Goal: Information Seeking & Learning: Learn about a topic

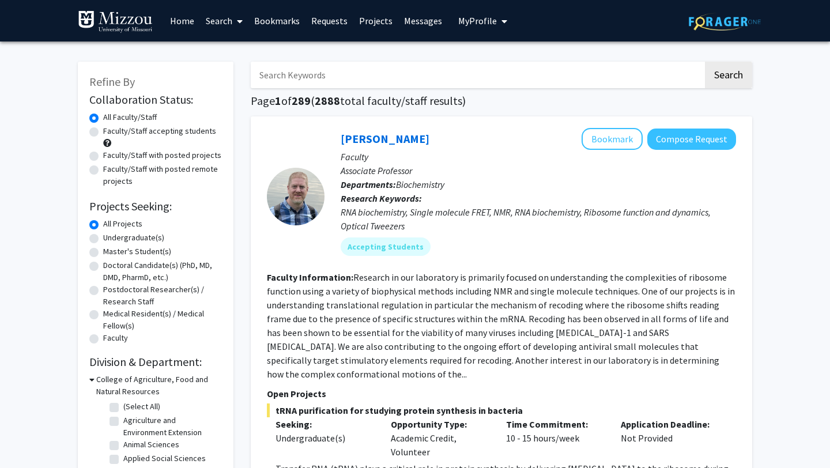
click at [491, 20] on span "My Profile" at bounding box center [477, 21] width 39 height 12
click at [502, 22] on icon "My profile dropdown to access profile and logout" at bounding box center [505, 21] width 6 height 9
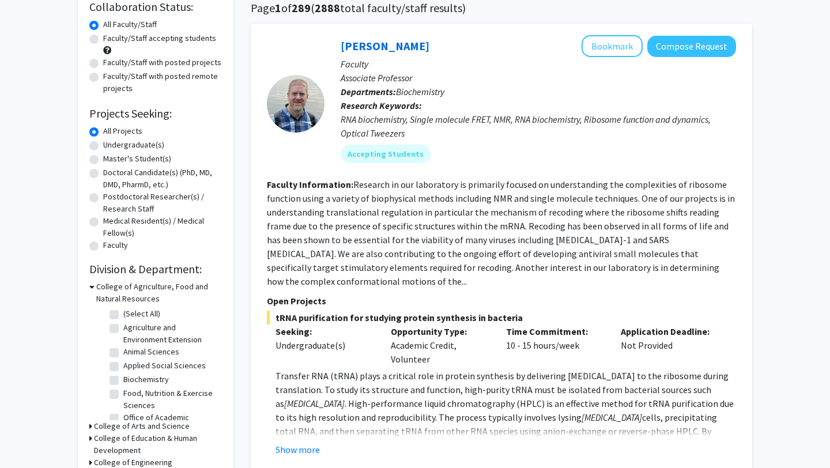
scroll to position [94, 0]
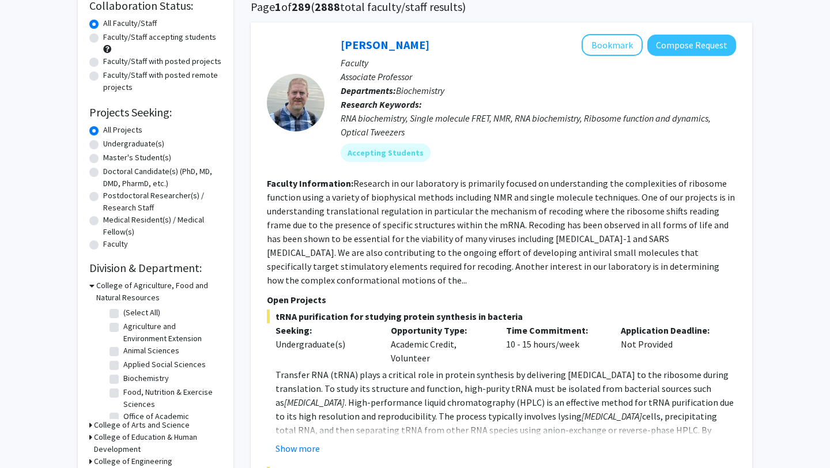
click at [135, 144] on label "Undergraduate(s)" at bounding box center [133, 144] width 61 height 12
click at [111, 144] on input "Undergraduate(s)" at bounding box center [106, 141] width 7 height 7
radio input "true"
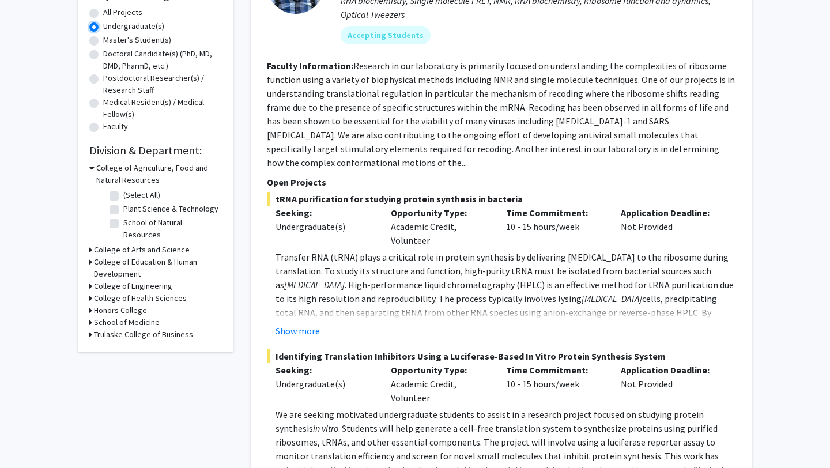
scroll to position [213, 0]
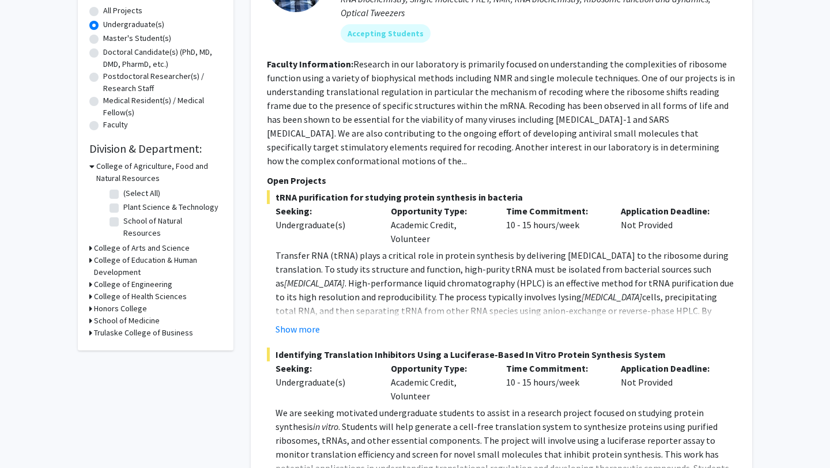
click at [153, 242] on h3 "College of Arts and Science" at bounding box center [142, 248] width 96 height 12
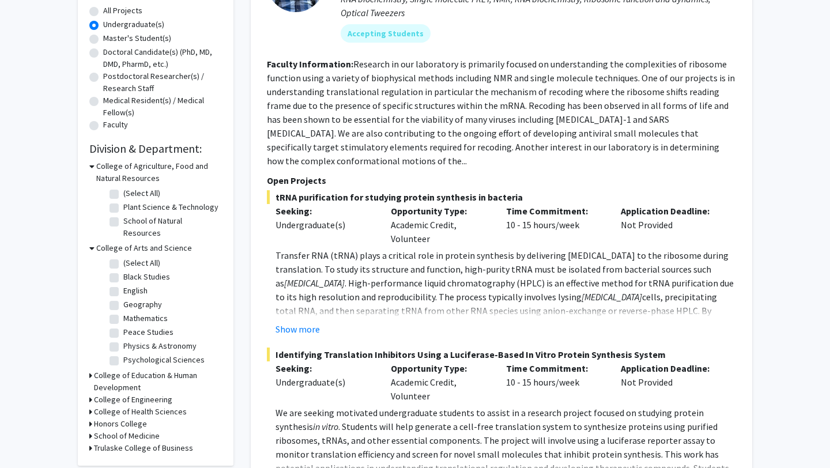
click at [168, 354] on label "Psychological Sciences" at bounding box center [163, 360] width 81 height 12
click at [131, 354] on input "Psychological Sciences" at bounding box center [126, 357] width 7 height 7
checkbox input "true"
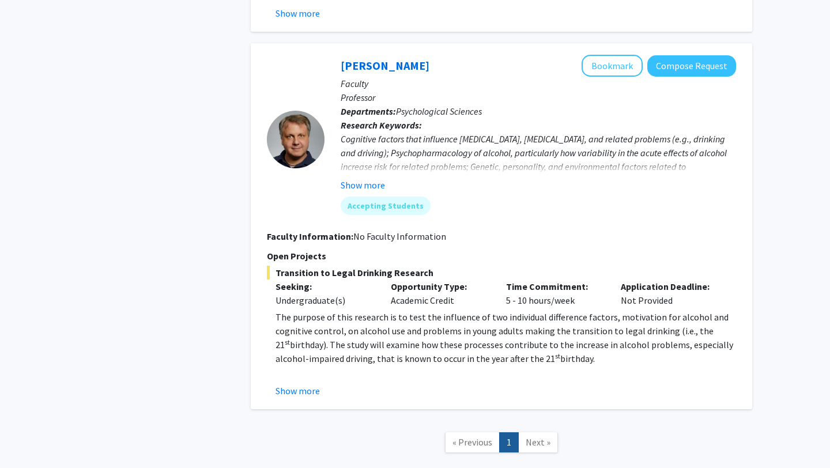
scroll to position [503, 0]
click at [376, 184] on button "Show more" at bounding box center [363, 184] width 44 height 14
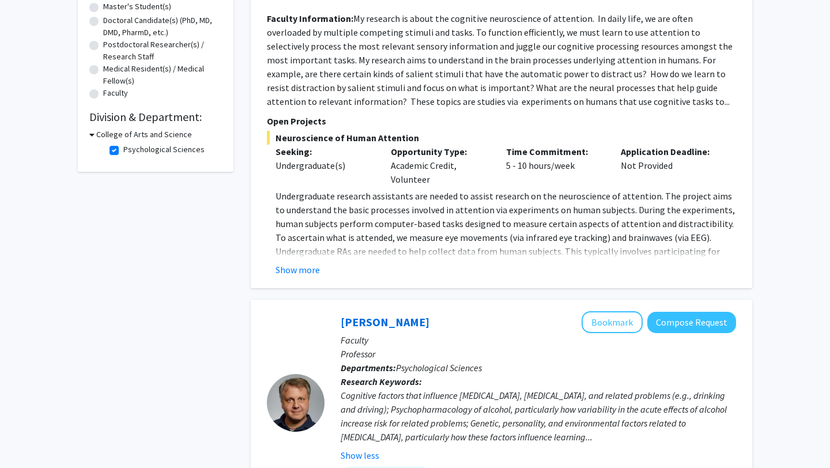
scroll to position [243, 0]
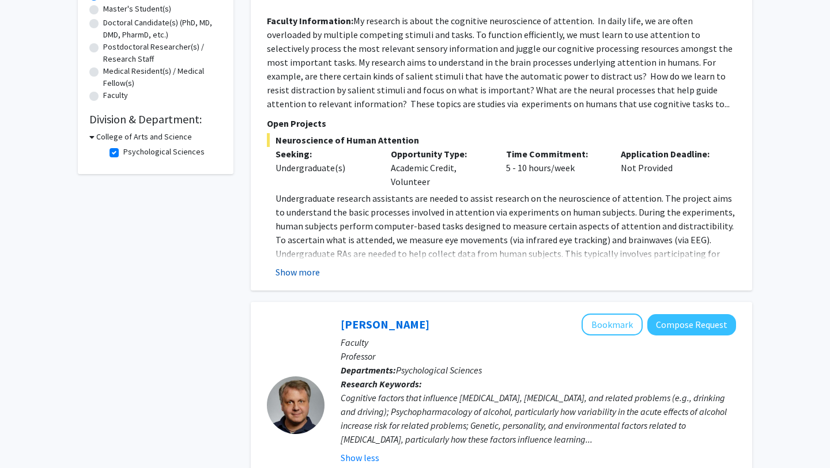
click at [317, 277] on button "Show more" at bounding box center [298, 272] width 44 height 14
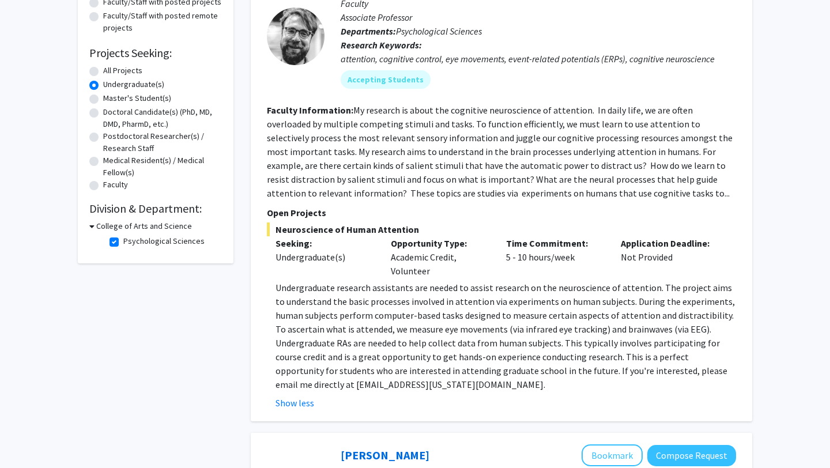
scroll to position [124, 0]
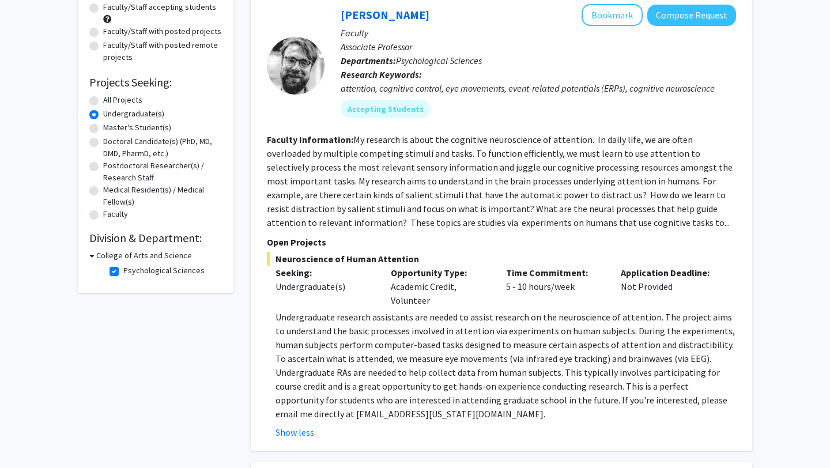
click at [148, 376] on div "Refine By Collaboration Status: Collaboration Status All Faculty/Staff Collabor…" at bounding box center [155, 417] width 173 height 983
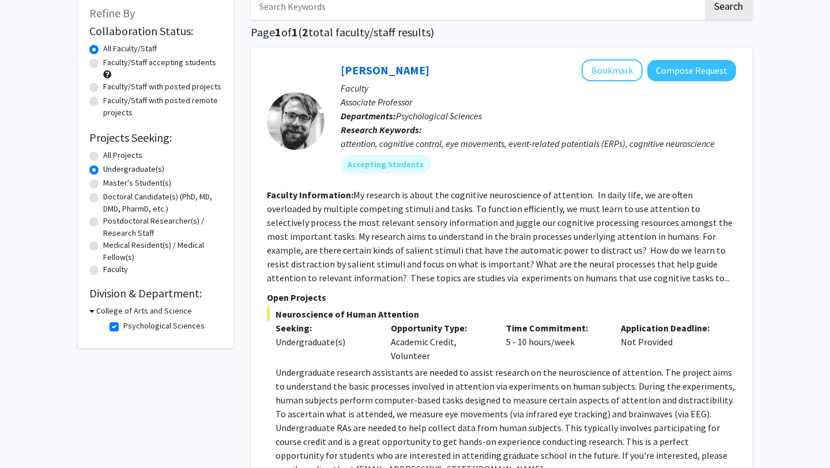
scroll to position [69, 0]
click at [174, 197] on label "Doctoral Candidate(s) (PhD, MD, DMD, PharmD, etc.)" at bounding box center [162, 202] width 119 height 24
click at [111, 197] on input "Doctoral Candidate(s) (PhD, MD, DMD, PharmD, etc.)" at bounding box center [106, 193] width 7 height 7
radio input "true"
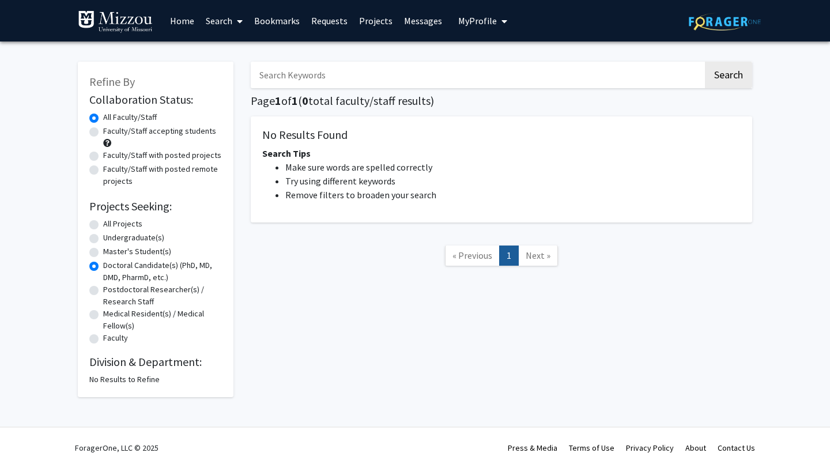
click at [145, 240] on label "Undergraduate(s)" at bounding box center [133, 238] width 61 height 12
click at [111, 239] on input "Undergraduate(s)" at bounding box center [106, 235] width 7 height 7
radio input "true"
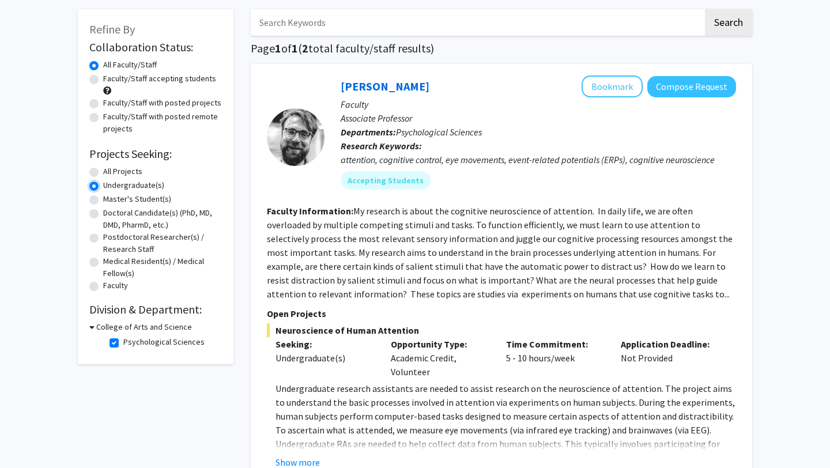
scroll to position [54, 0]
click at [129, 172] on label "All Projects" at bounding box center [122, 170] width 39 height 12
click at [111, 172] on input "All Projects" at bounding box center [106, 167] width 7 height 7
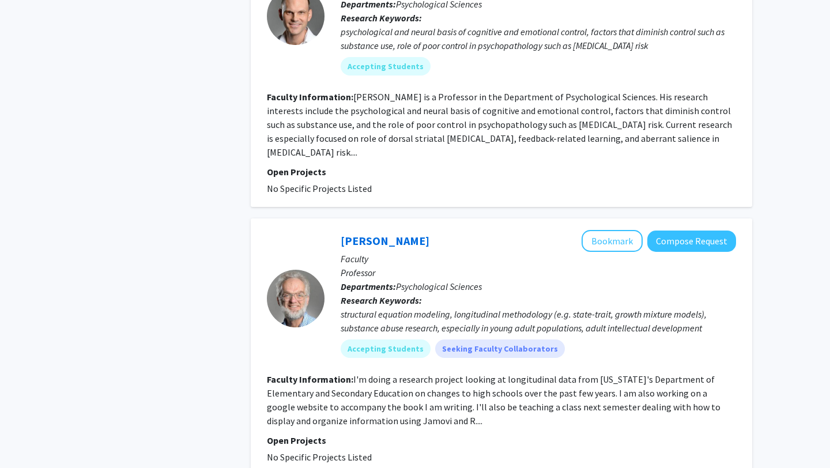
scroll to position [1173, 0]
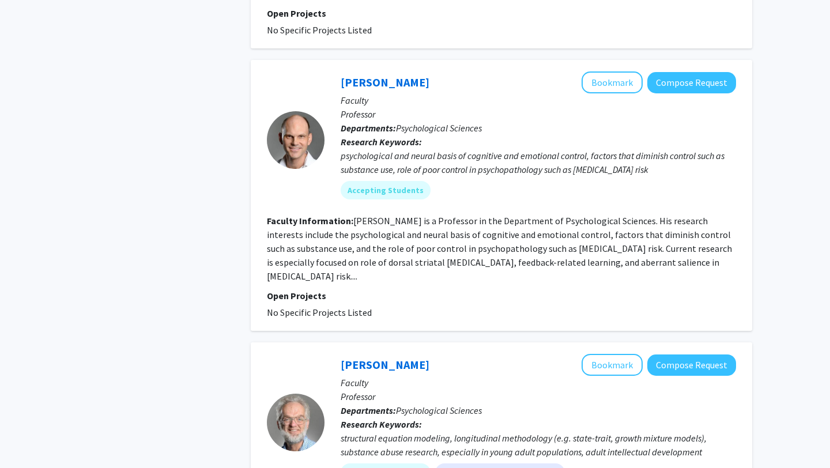
radio input "false"
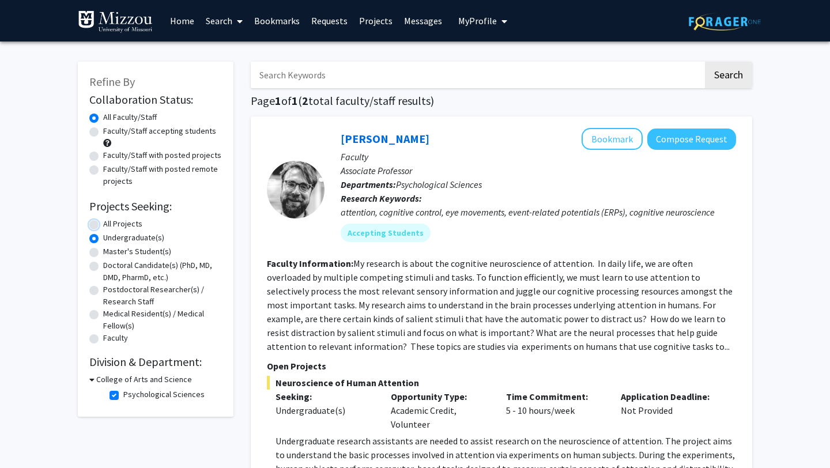
radio input "false"
radio input "true"
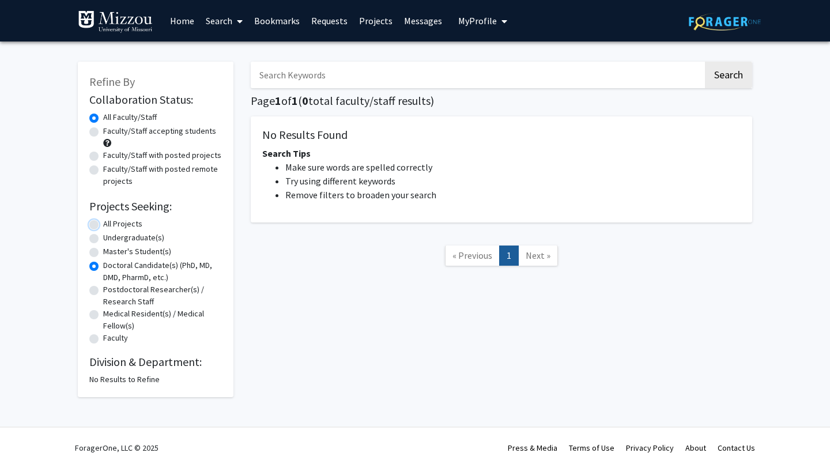
radio input "true"
